Goal: Task Accomplishment & Management: Complete application form

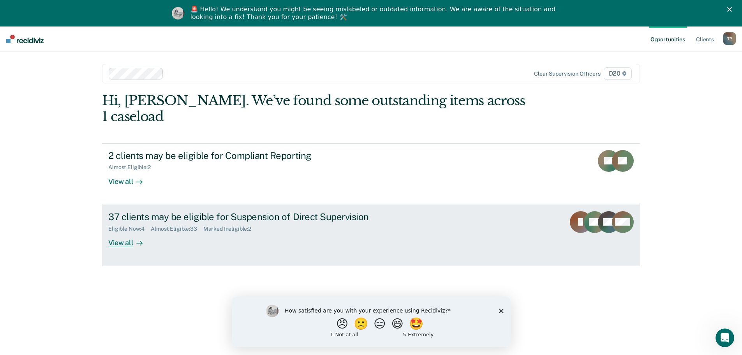
drag, startPoint x: 155, startPoint y: 254, endPoint x: 176, endPoint y: 250, distance: 20.7
click at [161, 247] on div "Hi, [PERSON_NAME]. We’ve found some outstanding items across 1 caseload 2 clien…" at bounding box center [371, 227] width 538 height 268
click at [122, 232] on div "View all" at bounding box center [130, 239] width 44 height 15
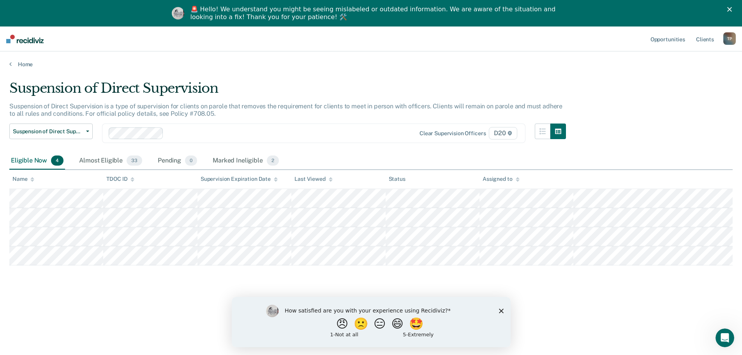
scroll to position [26, 0]
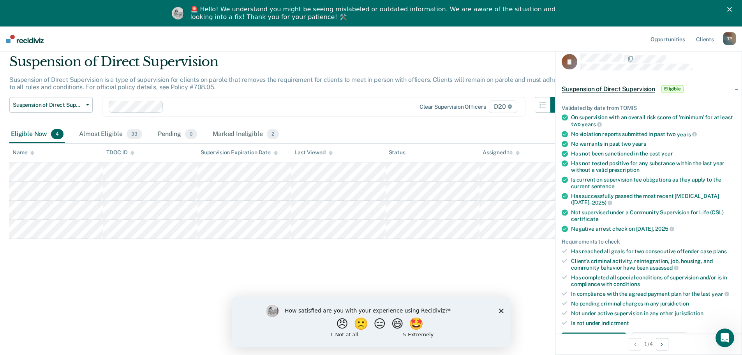
click at [546, 305] on div "Suspension of Direct Supervision Suspension of Direct Supervision is a type of …" at bounding box center [370, 188] width 723 height 268
click at [540, 306] on div "Suspension of Direct Supervision Suspension of Direct Supervision is a type of …" at bounding box center [370, 188] width 723 height 268
click at [533, 74] on div "Suspension of Direct Supervision" at bounding box center [287, 65] width 556 height 22
click at [546, 106] on icon "button" at bounding box center [542, 105] width 6 height 6
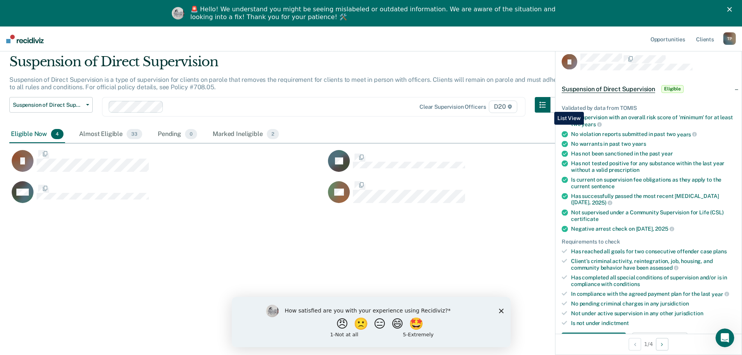
scroll to position [237, 717]
click at [546, 106] on icon "button" at bounding box center [542, 105] width 6 height 6
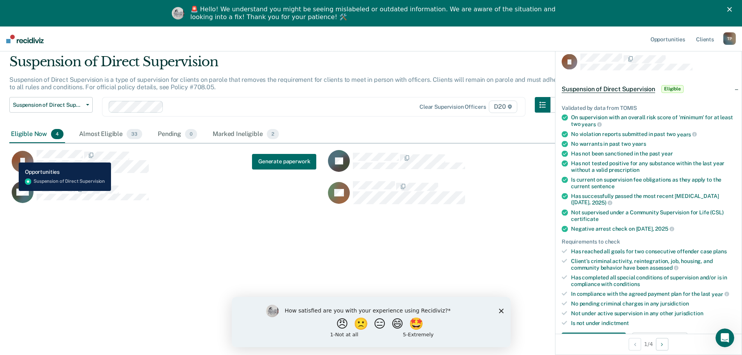
click at [14, 157] on icon "CaseloadOpportunityCell-00244938" at bounding box center [12, 164] width 26 height 31
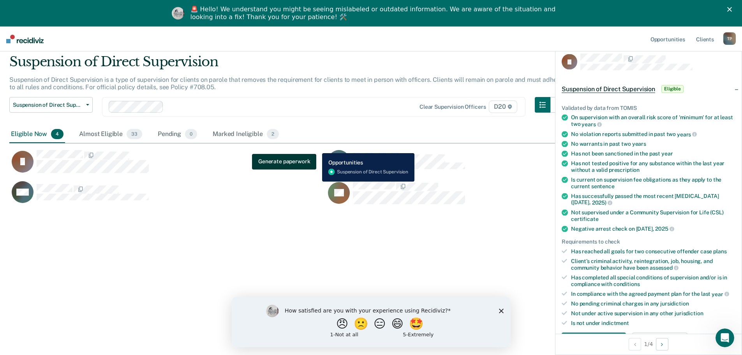
click at [278, 161] on button "Generate paperwork" at bounding box center [284, 161] width 64 height 16
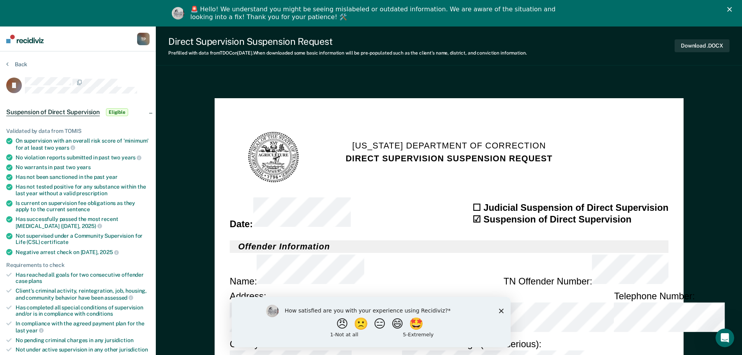
click at [502, 310] on icon "Close survey" at bounding box center [500, 310] width 5 height 5
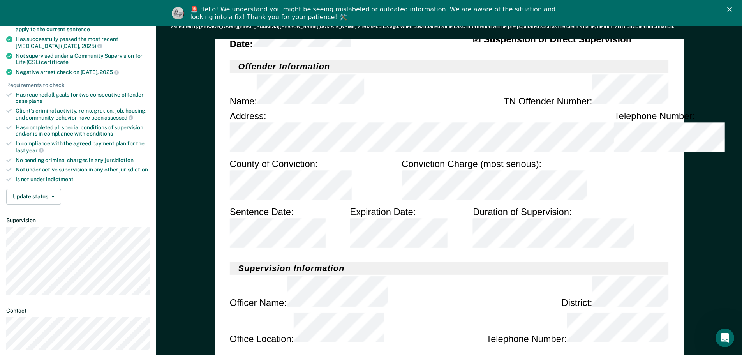
scroll to position [195, 0]
